Goal: Information Seeking & Learning: Learn about a topic

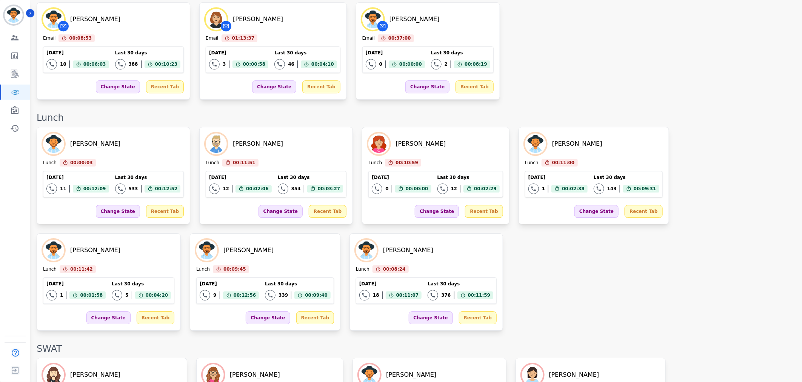
scroll to position [1013, 0]
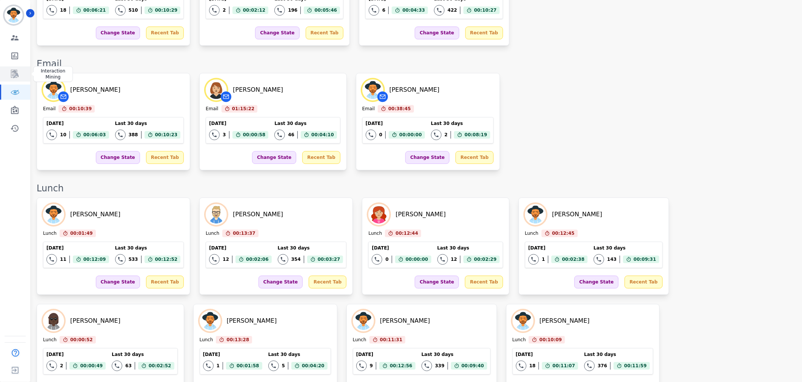
click at [5, 72] on link "Sidebar" at bounding box center [15, 73] width 29 height 15
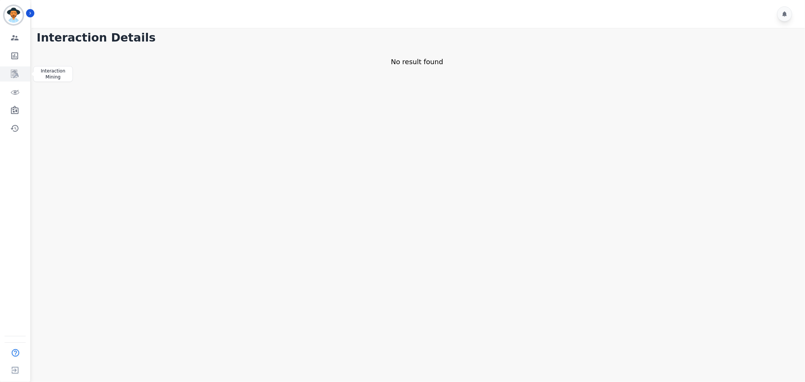
click at [11, 72] on icon "Sidebar" at bounding box center [15, 74] width 8 height 8
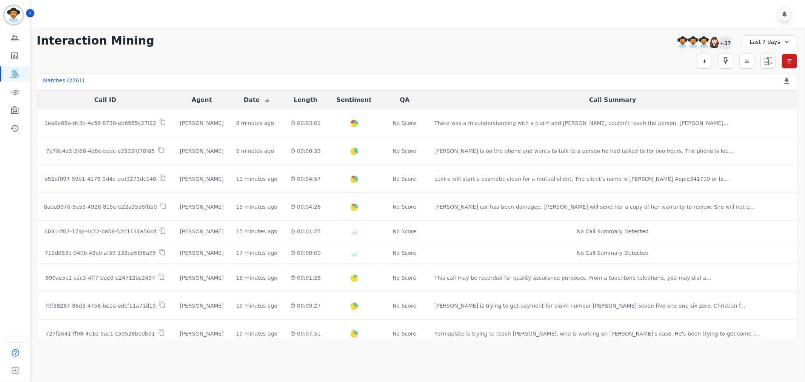
click at [722, 42] on div "+37" at bounding box center [725, 42] width 13 height 13
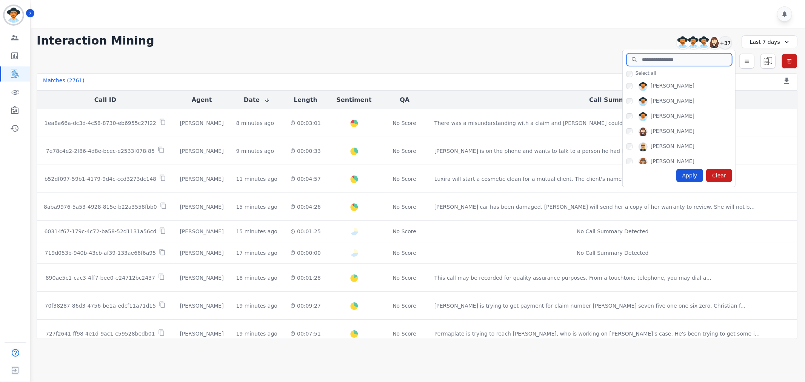
click at [671, 60] on input "search" at bounding box center [680, 59] width 106 height 13
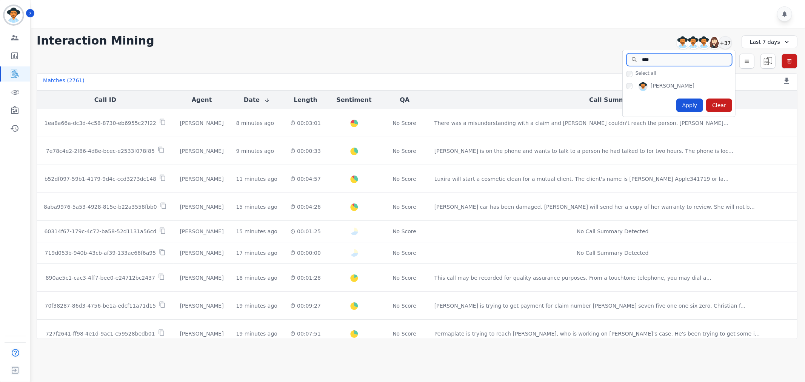
type input "****"
click at [685, 107] on div "Apply" at bounding box center [689, 106] width 27 height 14
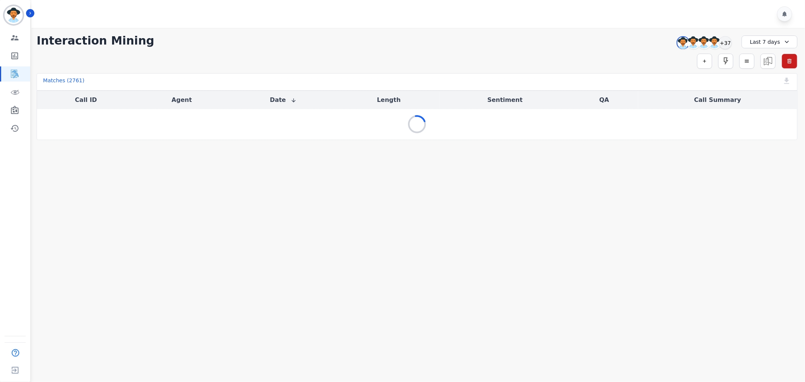
click at [785, 44] on icon at bounding box center [787, 42] width 8 height 8
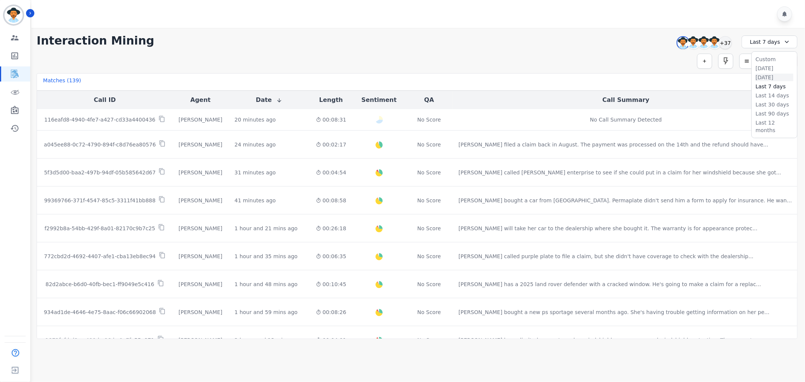
click at [766, 79] on li "Yesterday" at bounding box center [775, 78] width 38 height 8
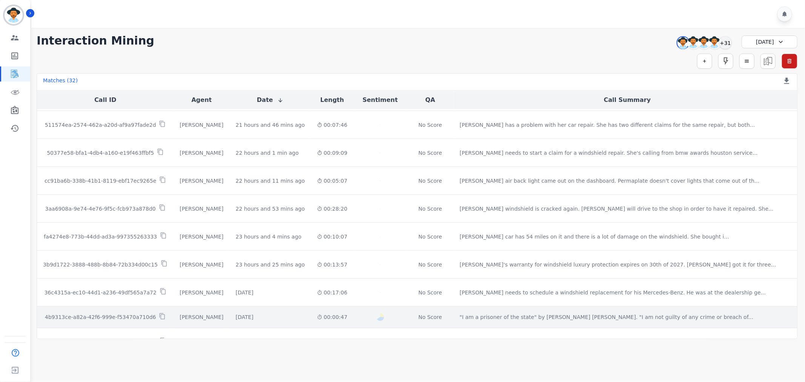
scroll to position [355, 0]
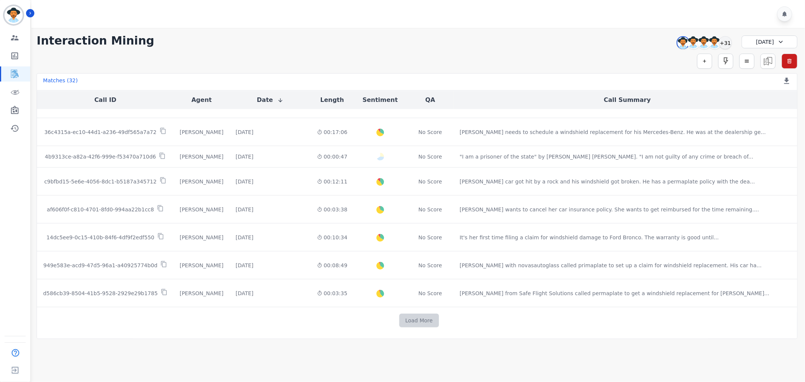
click at [403, 325] on button "Load More" at bounding box center [419, 321] width 40 height 14
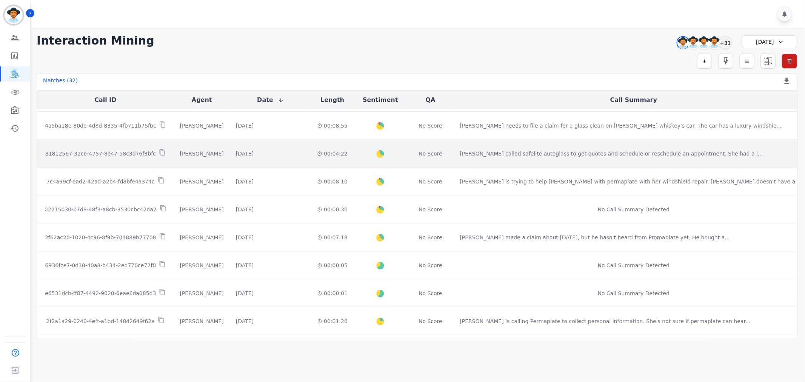
scroll to position [648, 0]
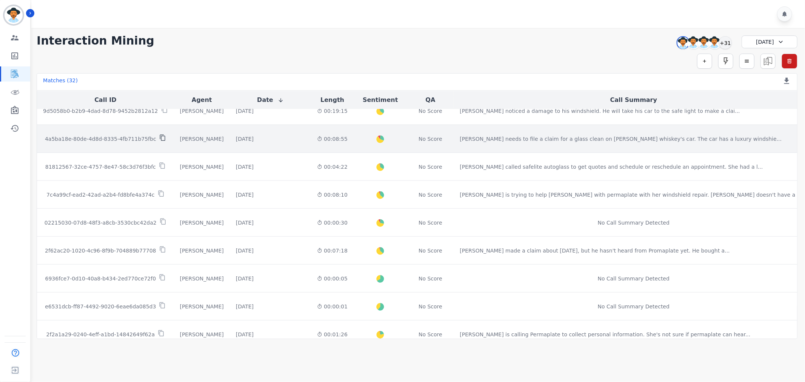
click at [163, 137] on icon at bounding box center [162, 137] width 7 height 7
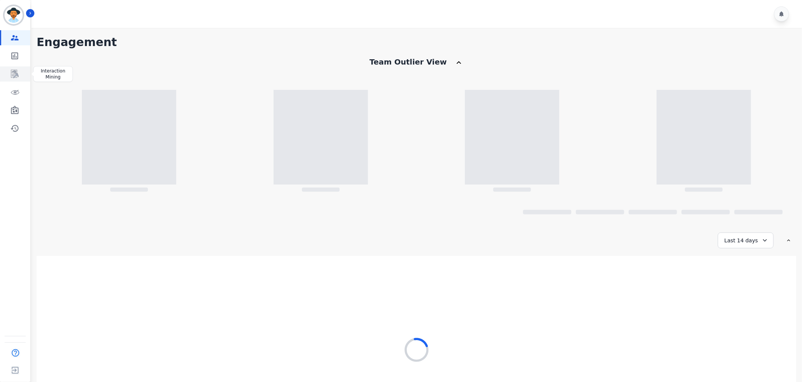
click at [10, 76] on icon "Sidebar" at bounding box center [14, 73] width 9 height 9
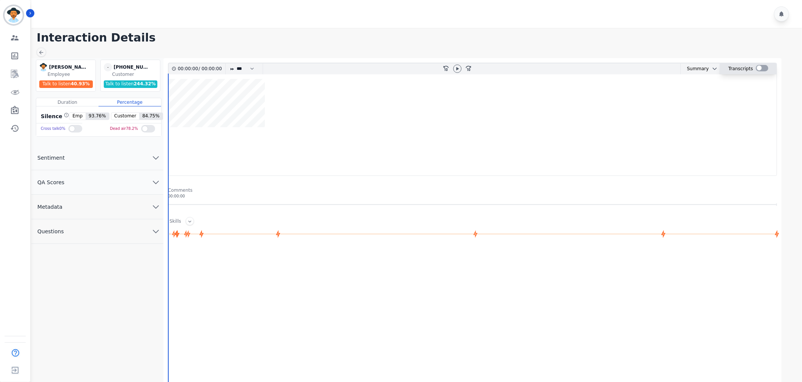
click at [762, 68] on div at bounding box center [762, 68] width 12 height 6
click at [362, 25] on div at bounding box center [417, 14] width 773 height 28
click at [360, 17] on div at bounding box center [417, 14] width 773 height 28
click at [757, 65] on div at bounding box center [762, 68] width 12 height 6
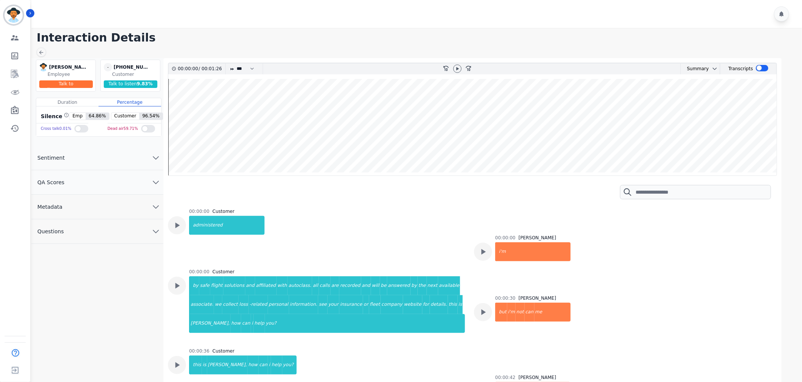
click at [797, 218] on div "[PERSON_NAME] [PERSON_NAME] Employee Talk to listen 1016.78 % - [PHONE_NUMBER] …" at bounding box center [417, 236] width 773 height 357
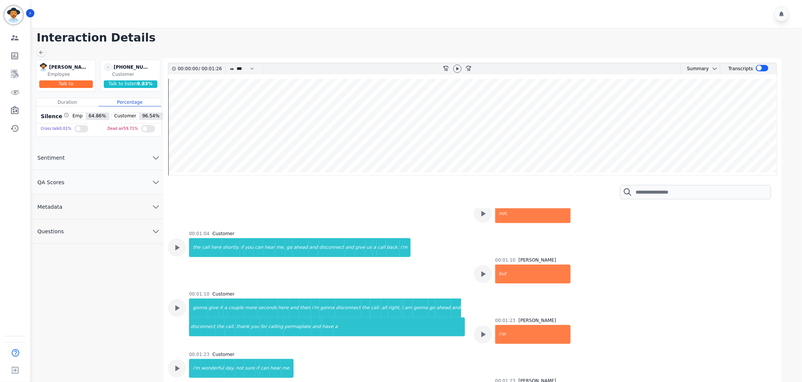
scroll to position [367, 0]
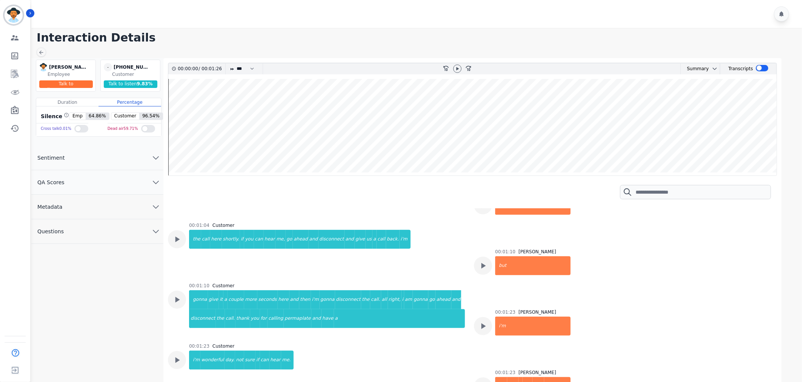
click at [153, 205] on icon "chevron down" at bounding box center [155, 206] width 9 height 9
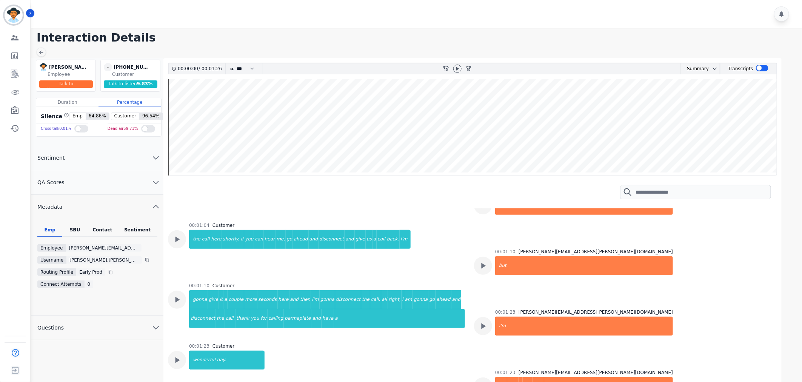
click at [100, 228] on div "Contact" at bounding box center [103, 232] width 30 height 10
